Goal: Information Seeking & Learning: Learn about a topic

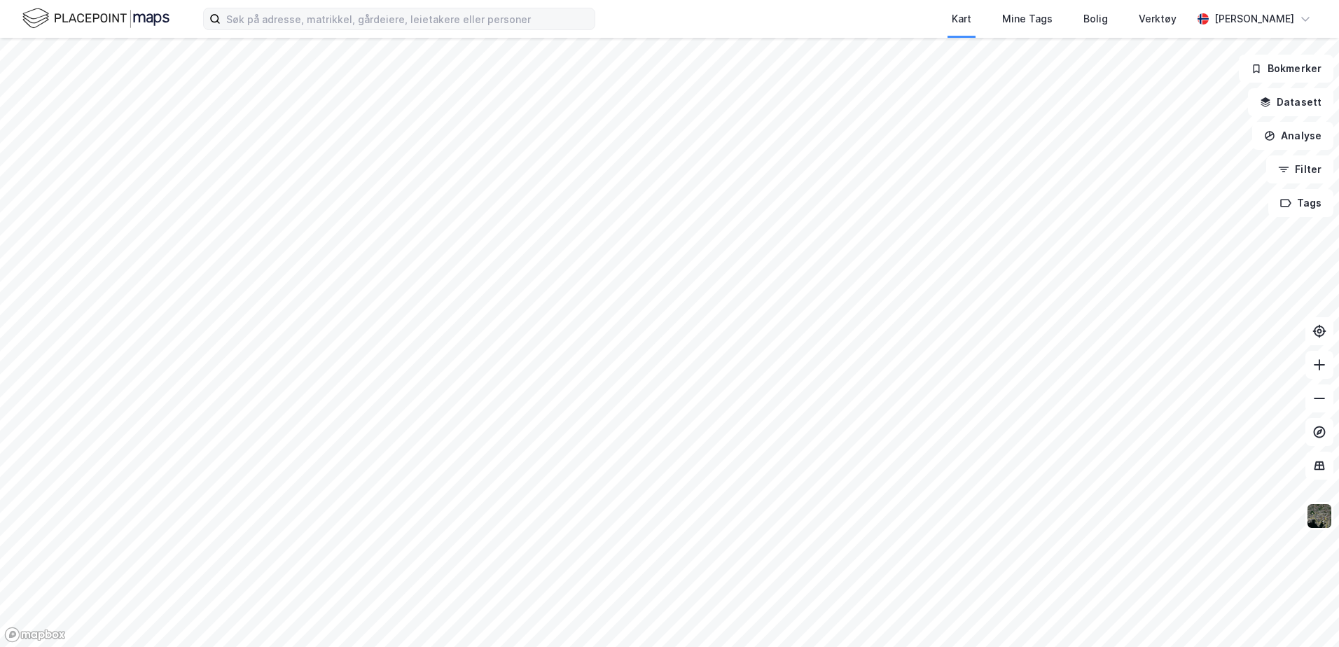
click at [434, 29] on label at bounding box center [399, 19] width 392 height 22
click at [434, 29] on input at bounding box center [408, 18] width 374 height 21
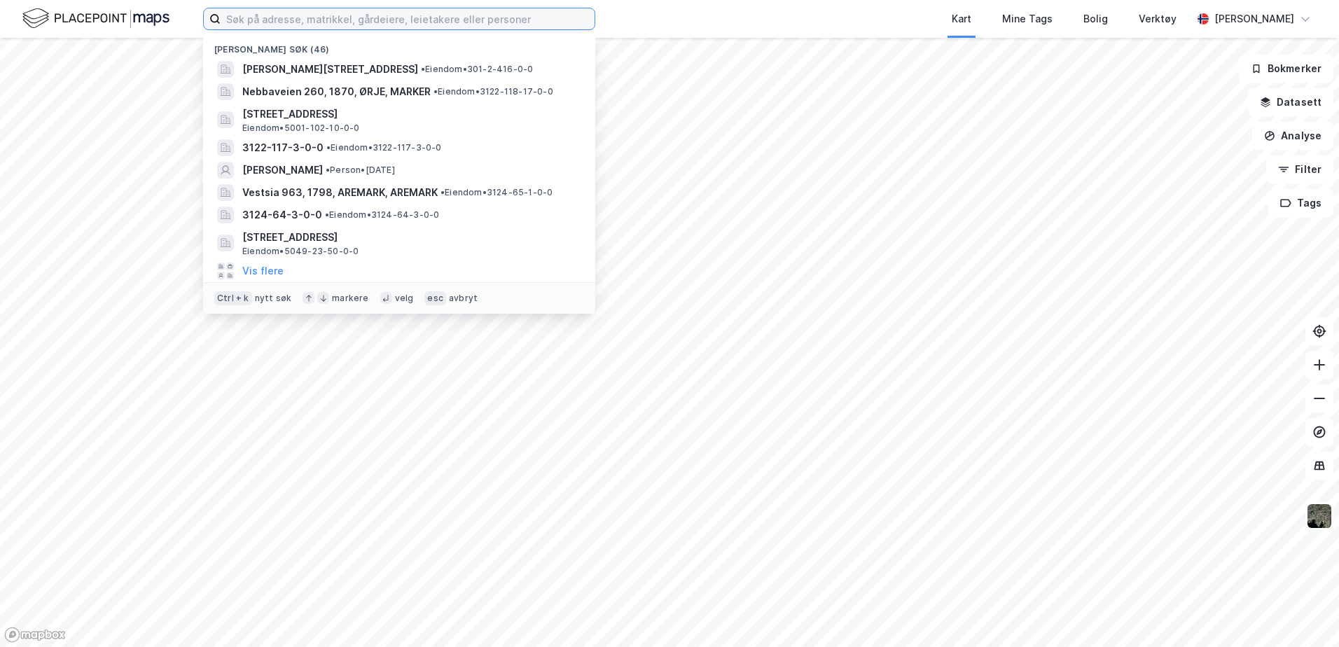
paste input "Rammetillatelse for oppføring av enebolig, Bygdøy terrasse 4."
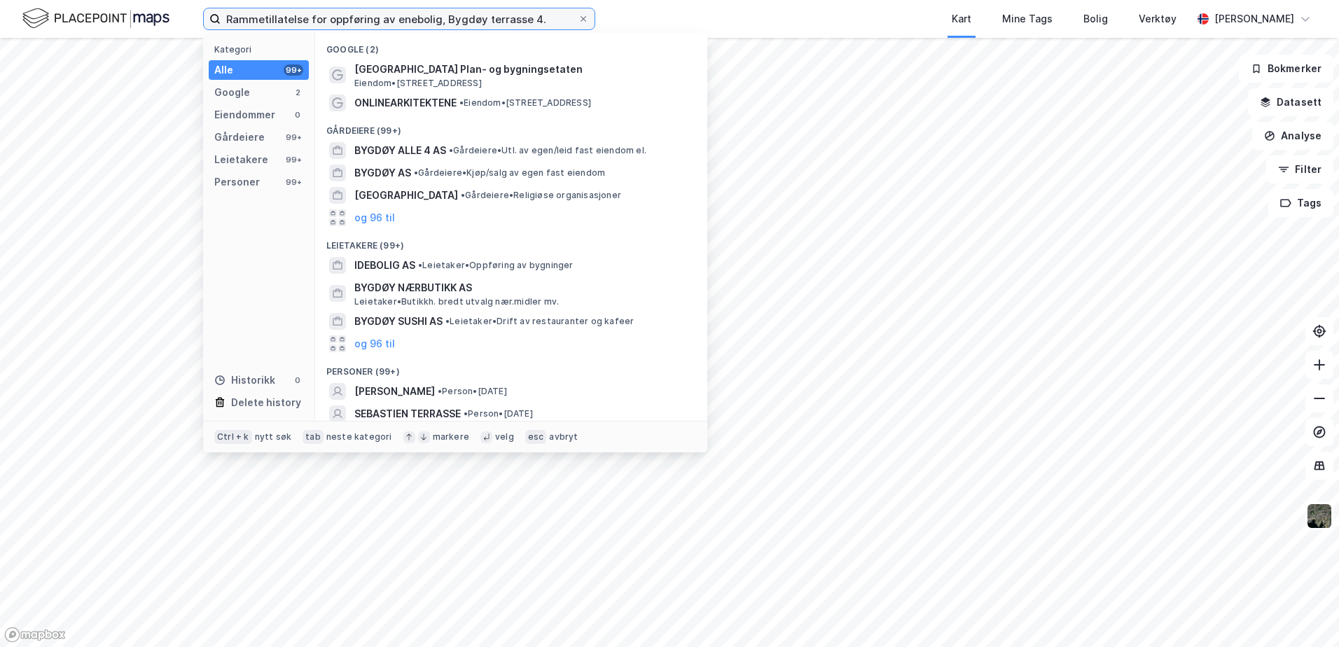
drag, startPoint x: 440, startPoint y: 16, endPoint x: 205, endPoint y: 9, distance: 234.7
click at [205, 9] on label "Rammetillatelse for oppføring av enebolig, Bygdøy terrasse 4." at bounding box center [399, 19] width 392 height 22
type input "Bygdøy terrasse 4."
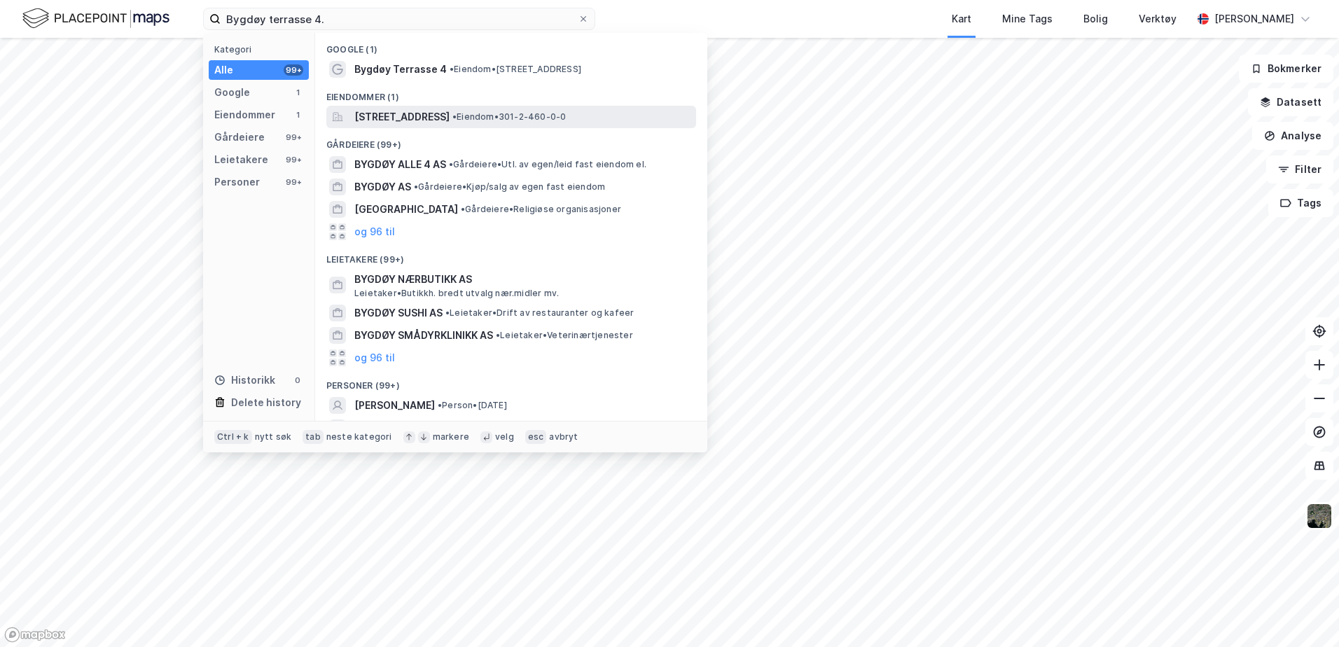
click at [394, 111] on span "[STREET_ADDRESS]" at bounding box center [401, 117] width 95 height 17
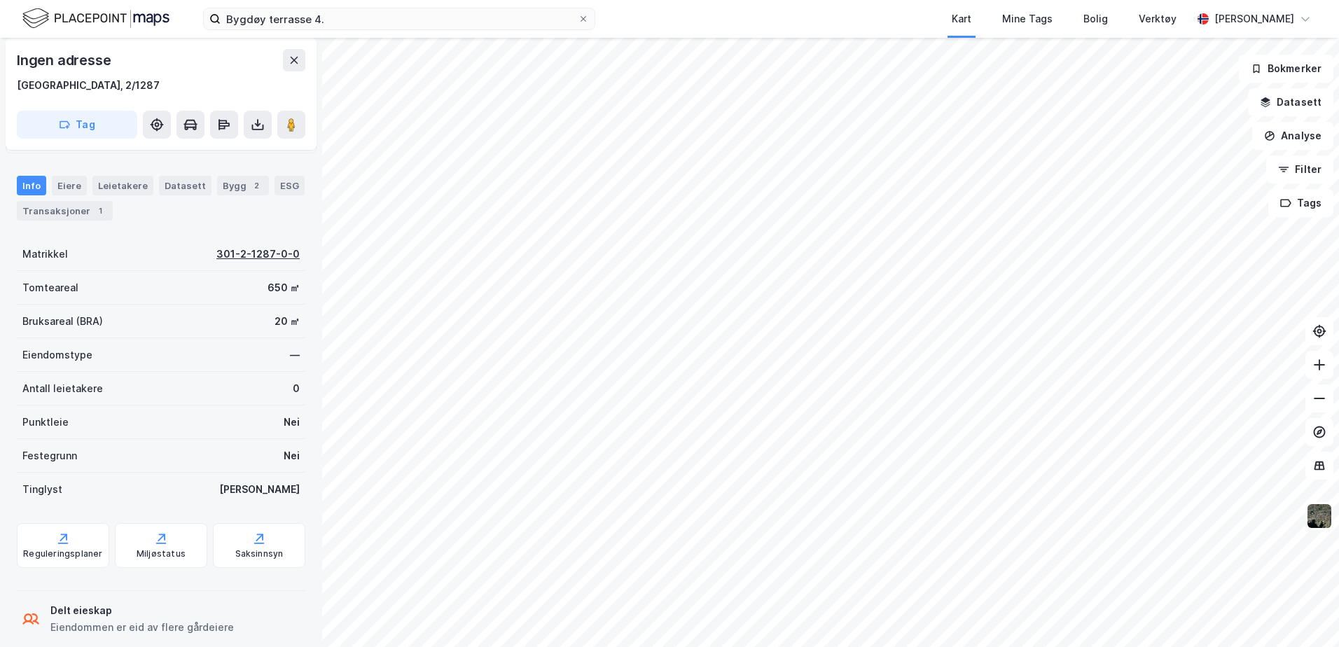
scroll to position [129, 0]
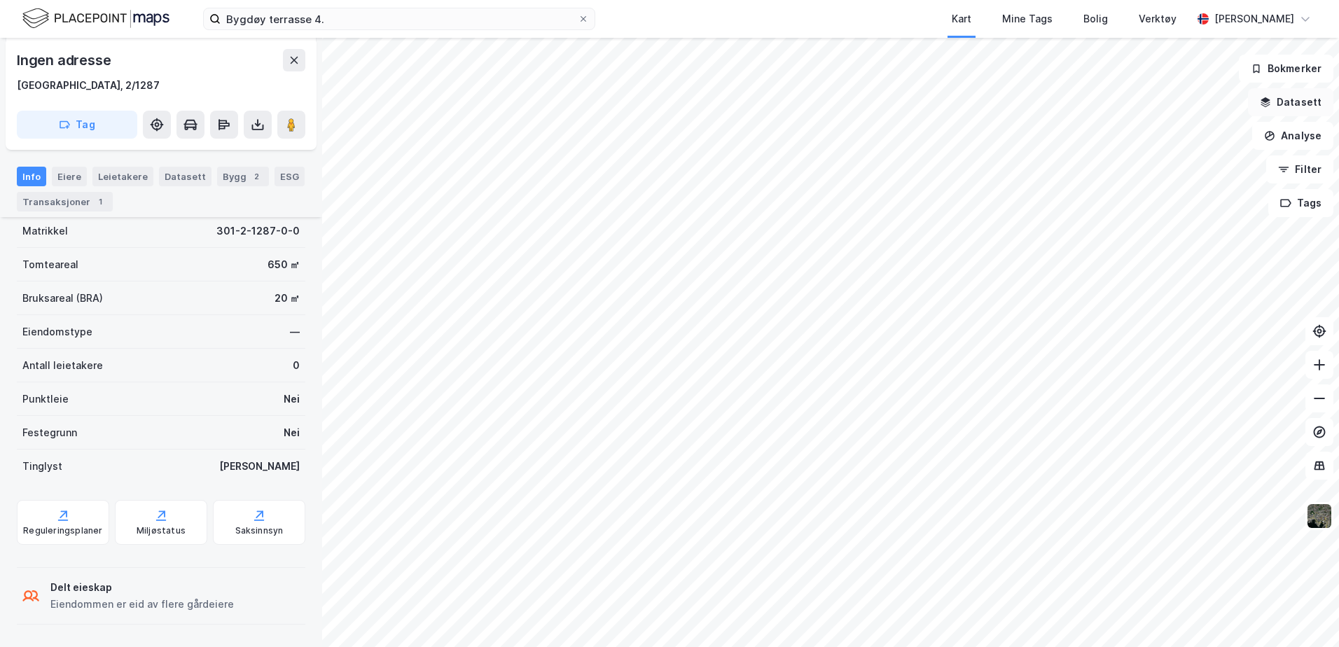
click at [1300, 102] on button "Datasett" at bounding box center [1290, 102] width 85 height 28
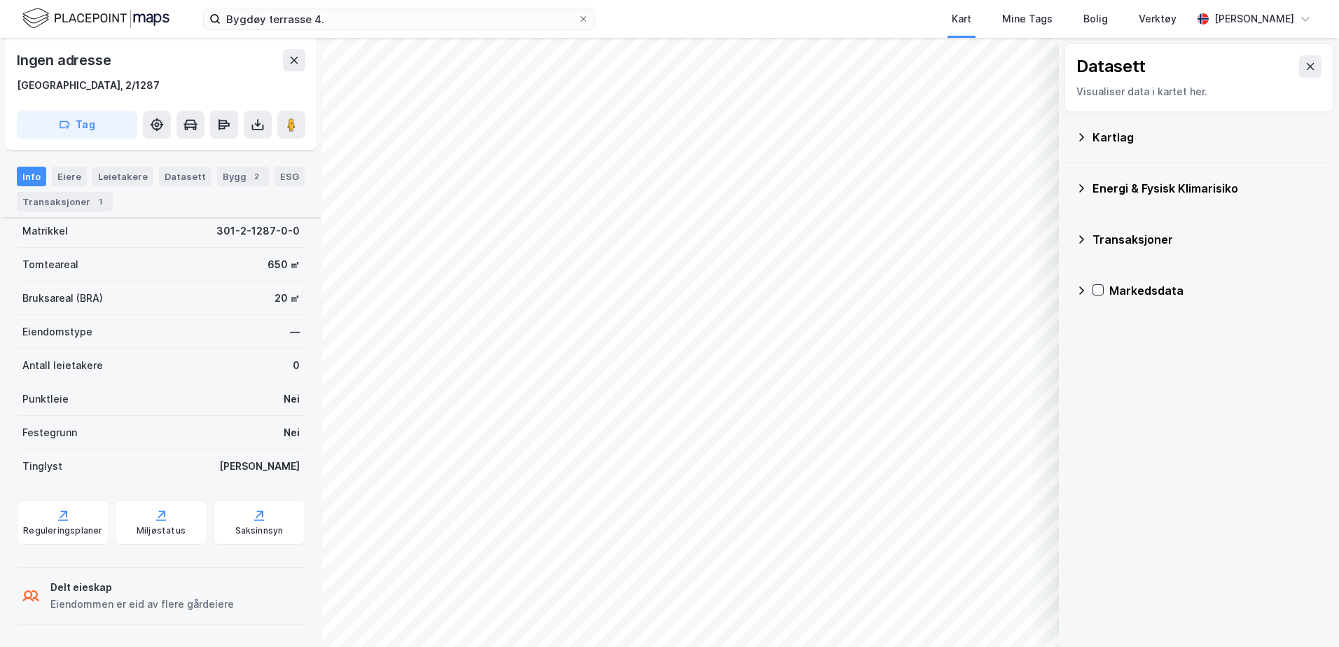
click at [1117, 132] on div "Kartlag" at bounding box center [1208, 137] width 230 height 17
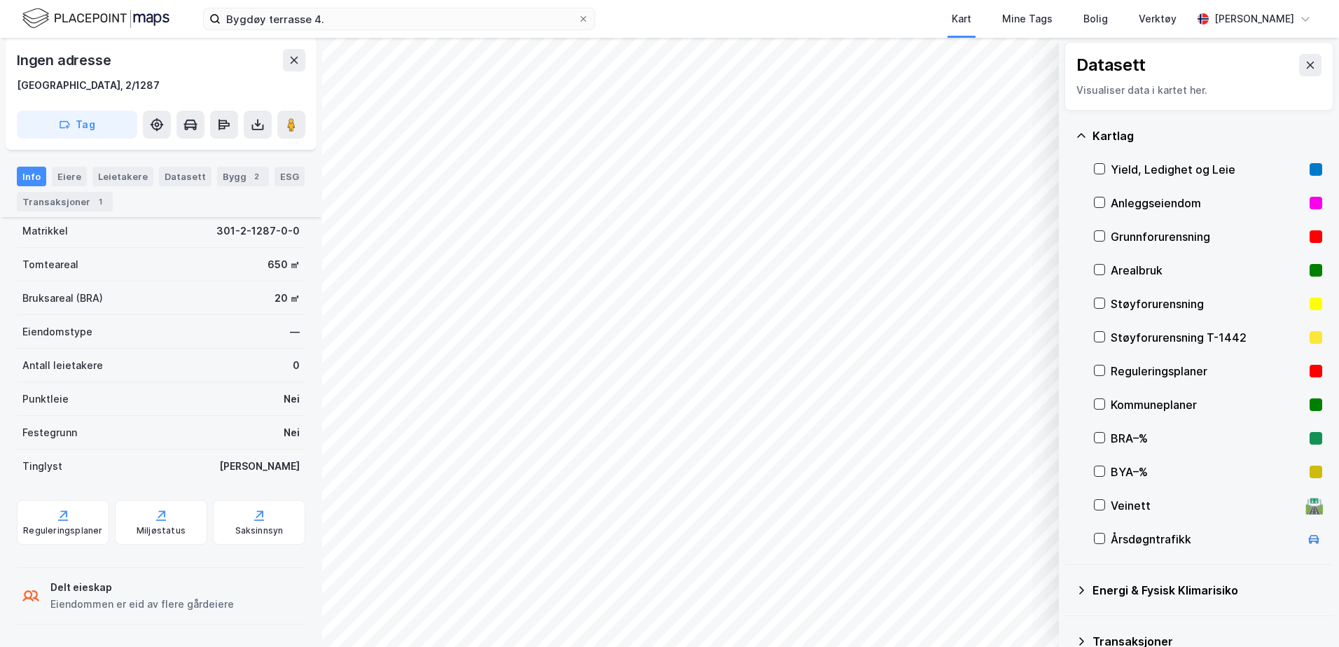
scroll to position [0, 0]
click at [1305, 68] on icon at bounding box center [1310, 66] width 11 height 11
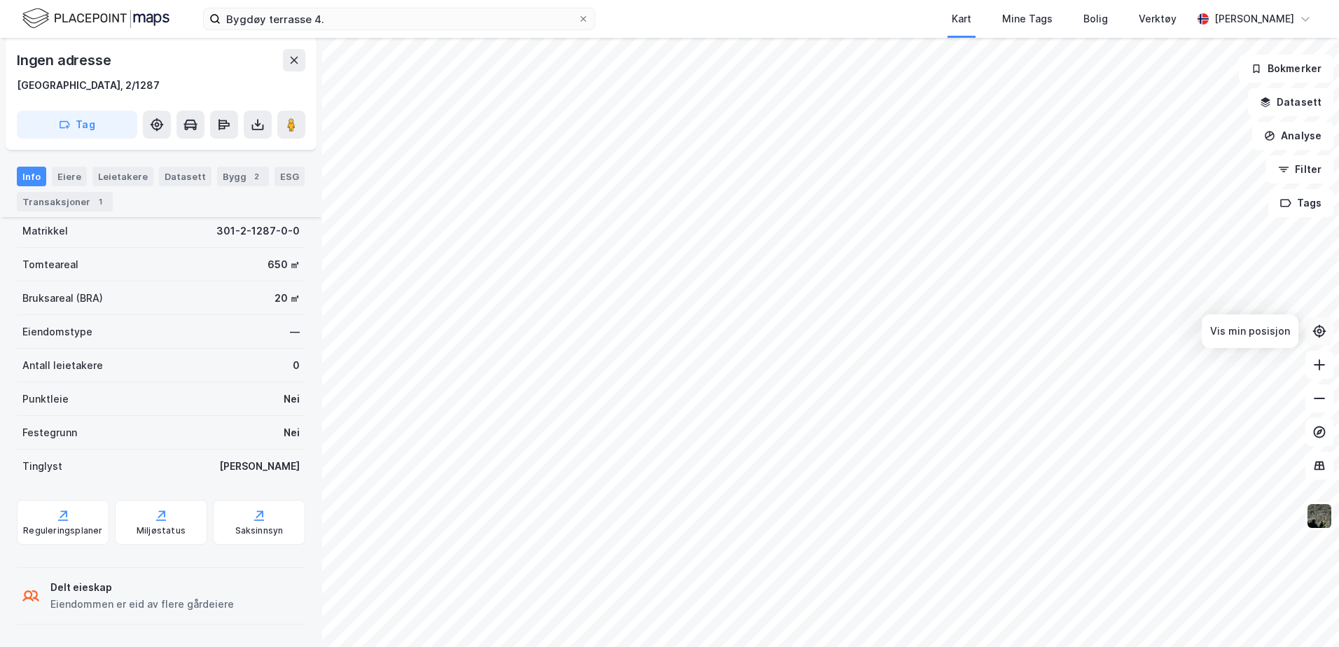
click at [1317, 338] on icon at bounding box center [1320, 331] width 14 height 14
click at [1299, 71] on button "Bokmerker" at bounding box center [1286, 69] width 95 height 28
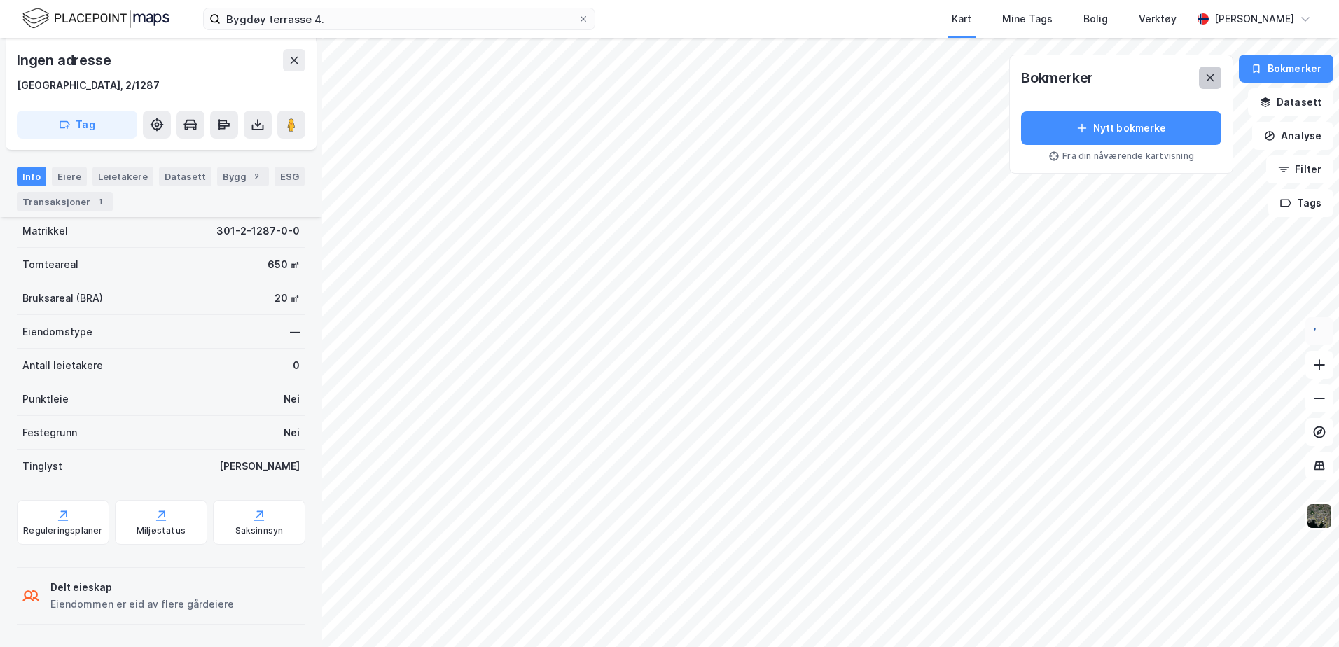
click at [1214, 82] on icon at bounding box center [1210, 77] width 11 height 11
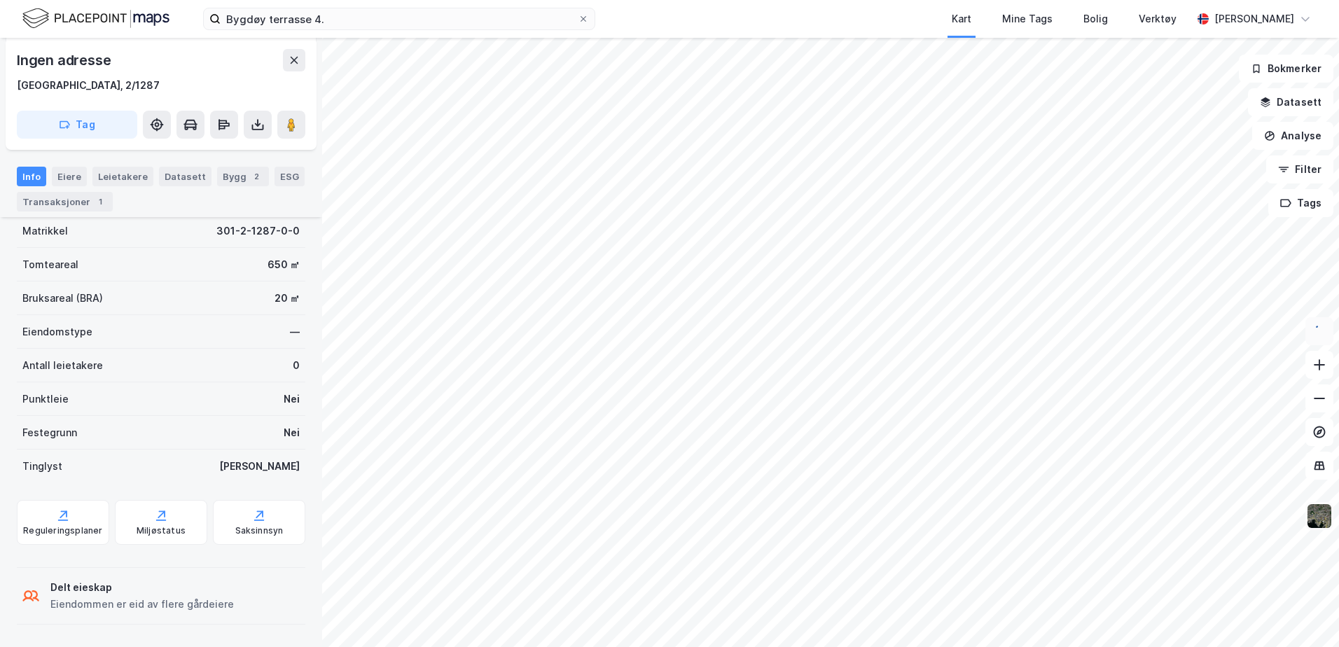
click at [1316, 516] on img at bounding box center [1319, 516] width 27 height 27
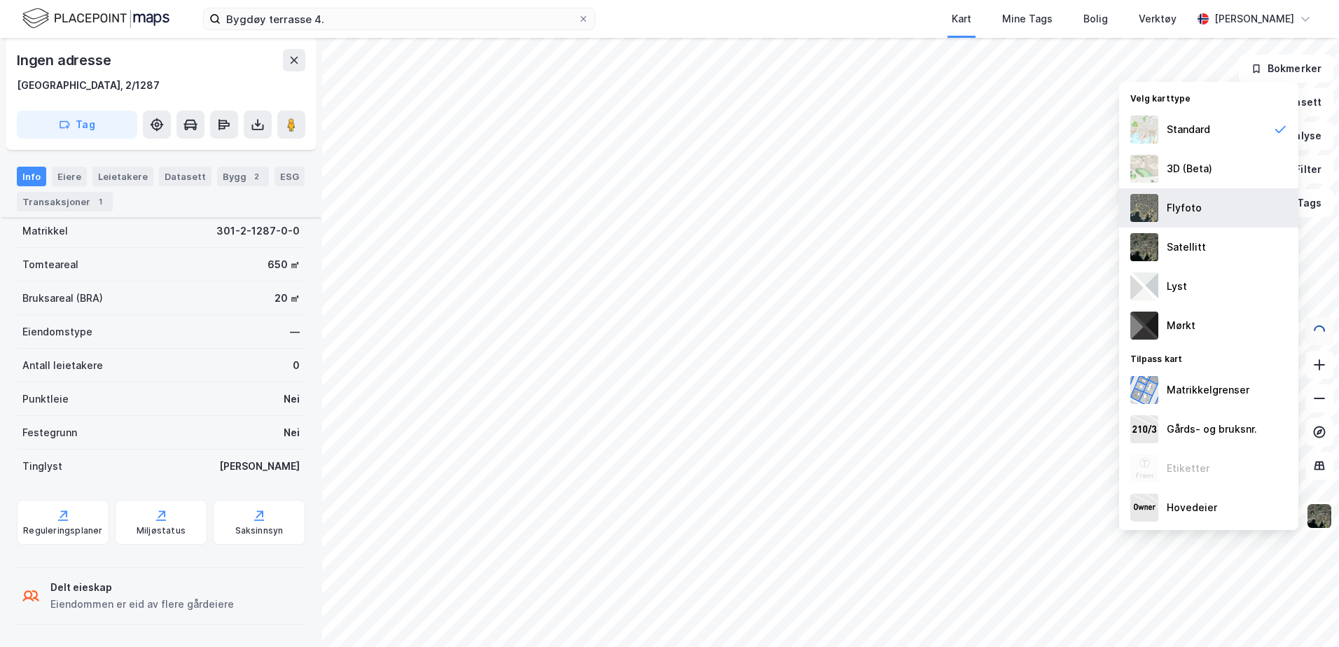
click at [1180, 210] on div "Flyfoto" at bounding box center [1184, 208] width 35 height 17
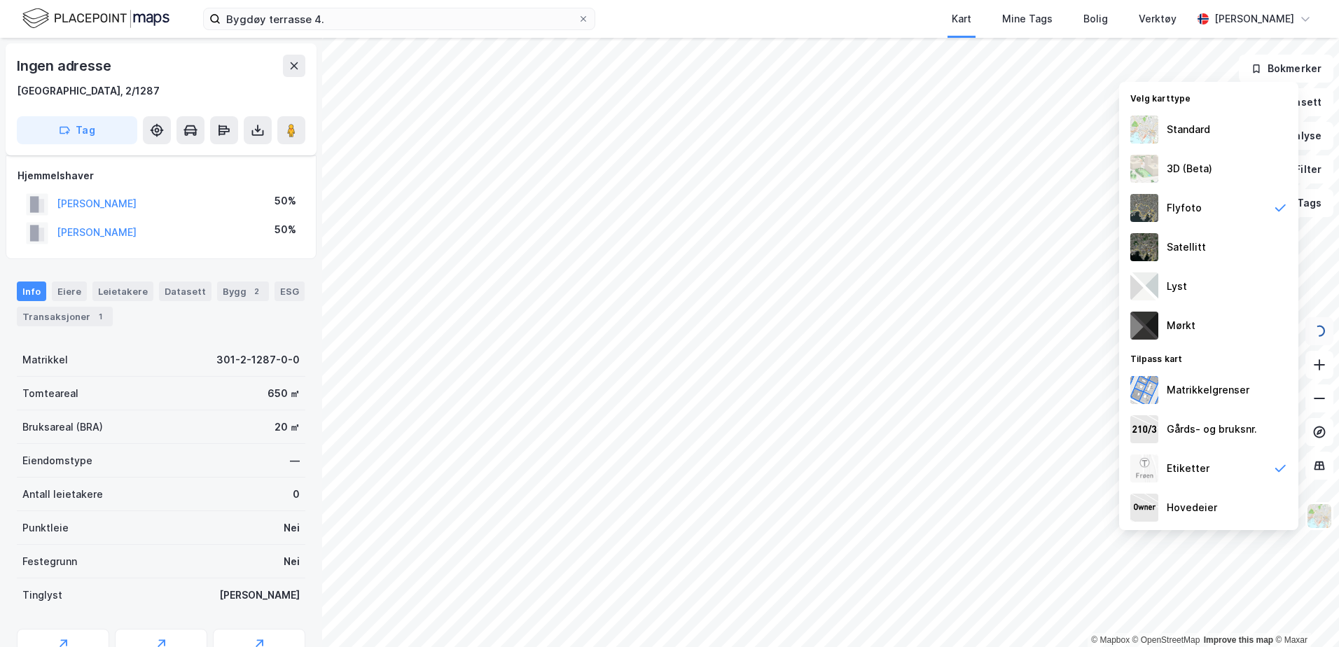
scroll to position [129, 0]
